Goal: Navigation & Orientation: Find specific page/section

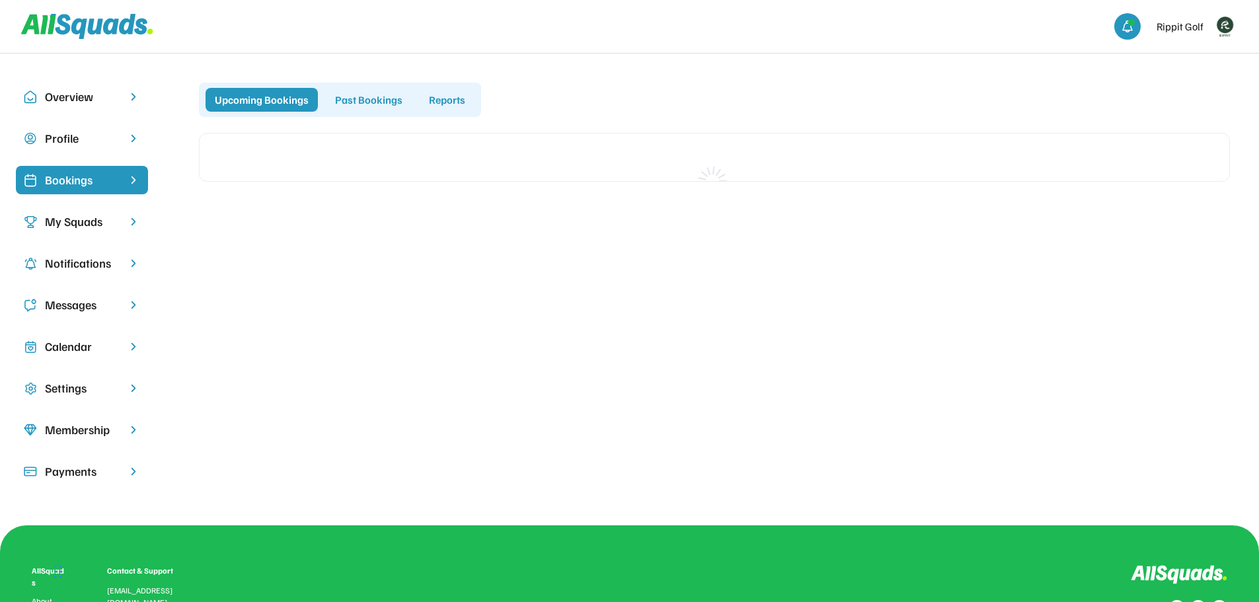
click at [91, 220] on div "My Squads" at bounding box center [82, 222] width 74 height 18
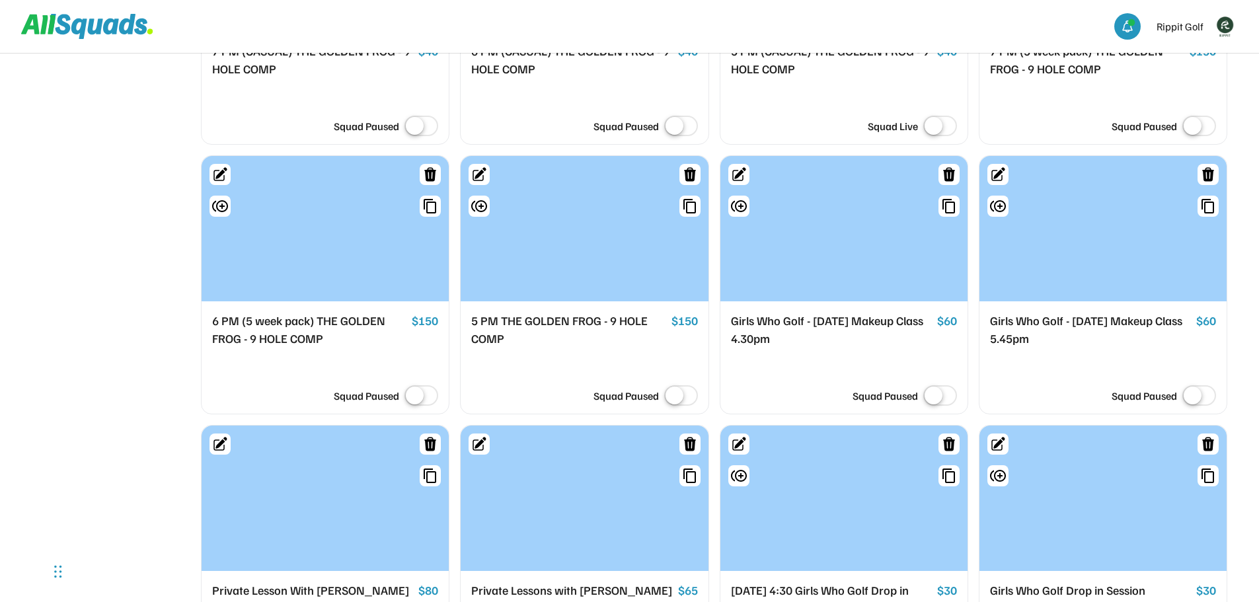
scroll to position [2116, 0]
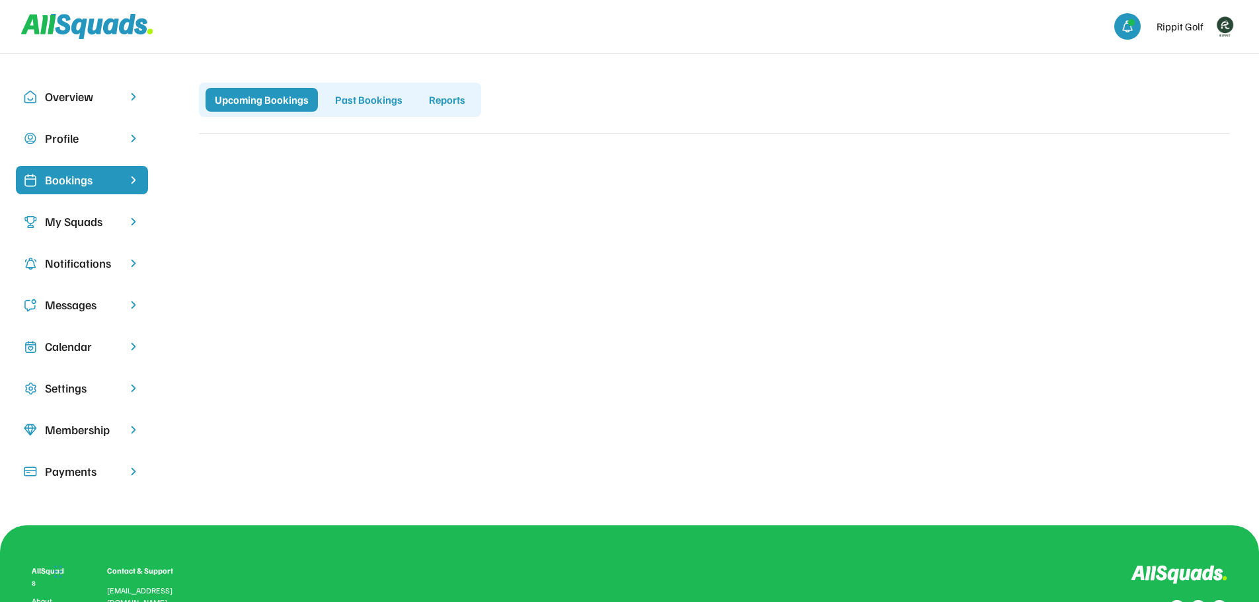
click at [87, 216] on div "My Squads" at bounding box center [82, 222] width 74 height 18
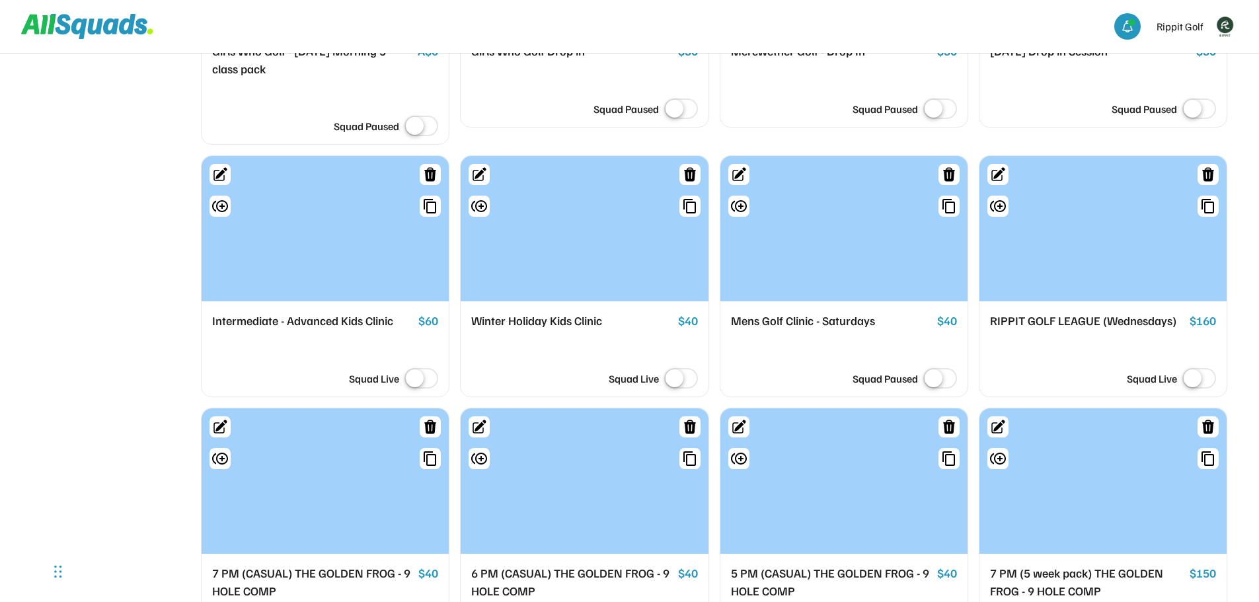
scroll to position [1653, 0]
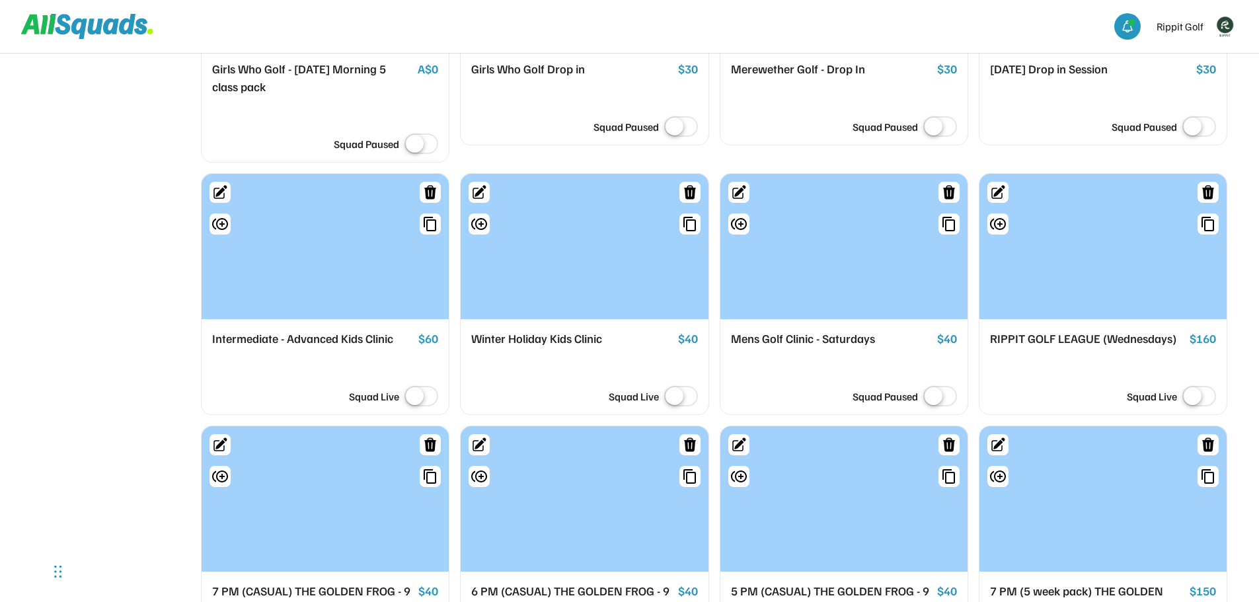
click at [1103, 348] on div "RIPPIT GOLF LEAGUE (Wednesdays)" at bounding box center [1087, 339] width 194 height 19
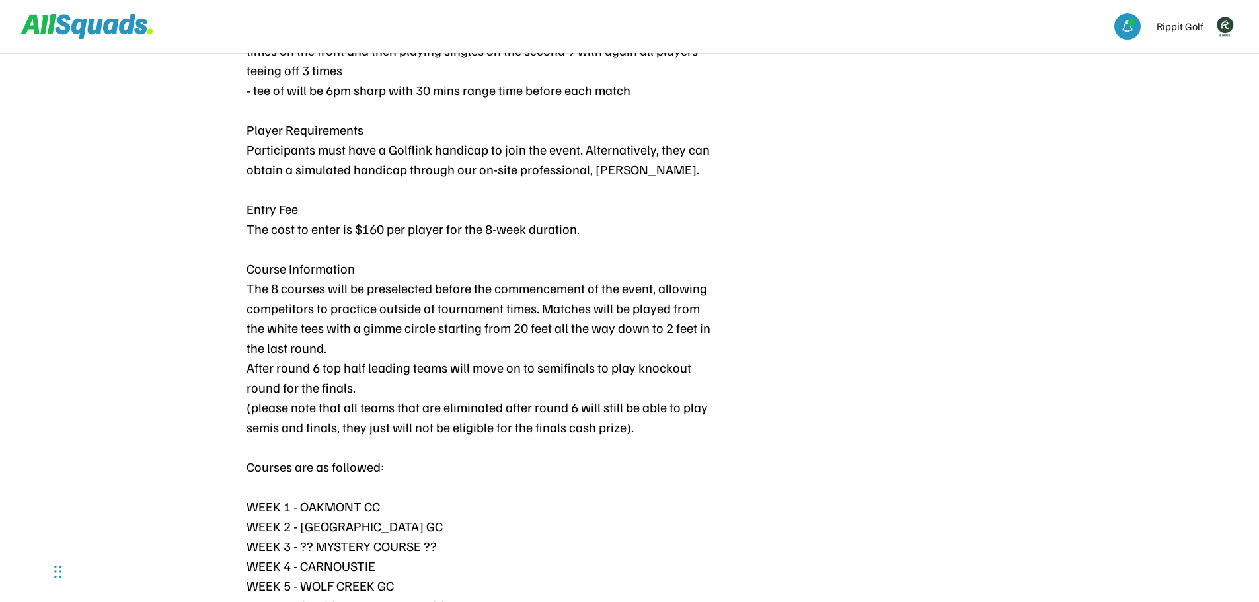
scroll to position [859, 0]
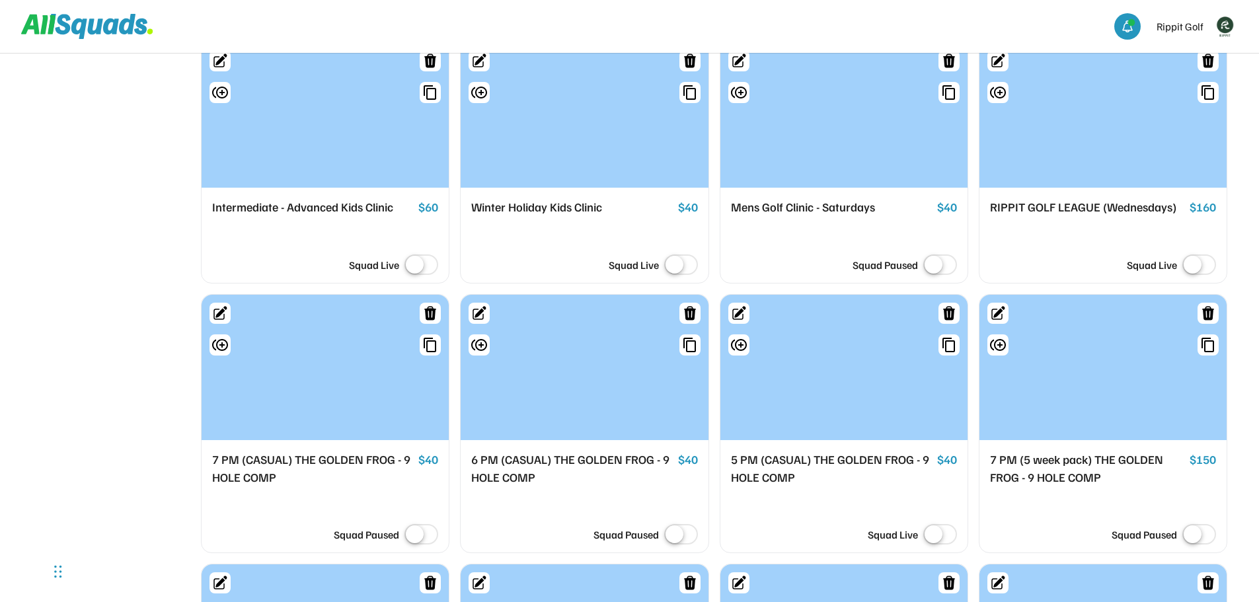
scroll to position [1785, 0]
click at [886, 216] on div "Mens Golf Clinic - Saturdays" at bounding box center [831, 207] width 201 height 19
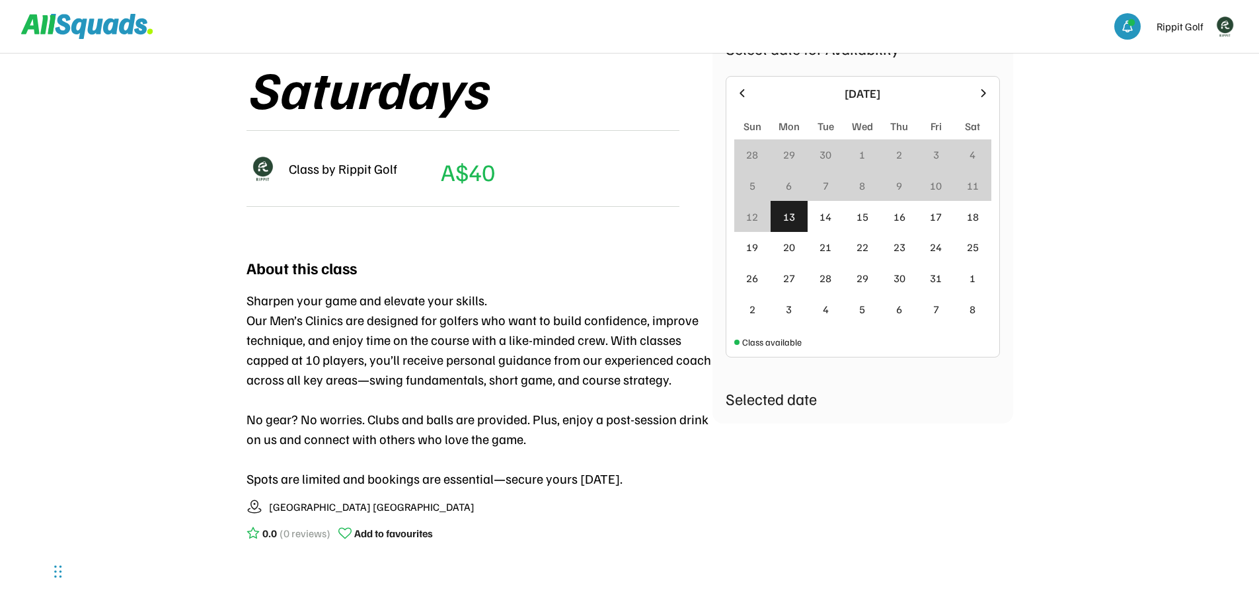
scroll to position [264, 0]
